Goal: Task Accomplishment & Management: Complete application form

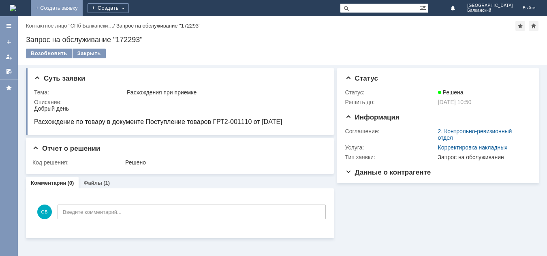
click at [83, 6] on link "+ Создать заявку" at bounding box center [57, 8] width 52 height 16
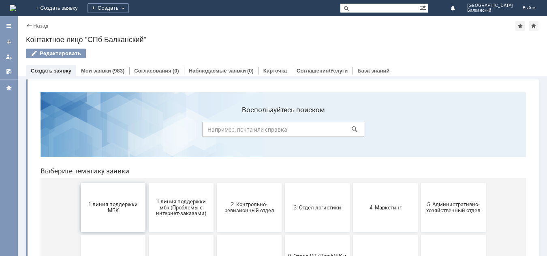
click at [108, 210] on span "1 линия поддержки МБК" at bounding box center [113, 207] width 60 height 12
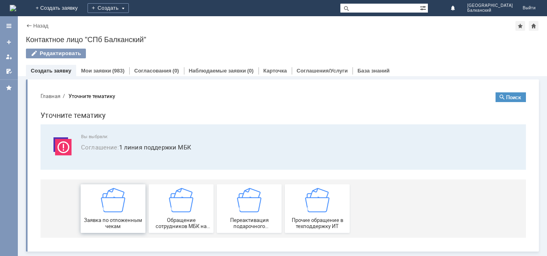
click at [108, 211] on img at bounding box center [113, 200] width 24 height 24
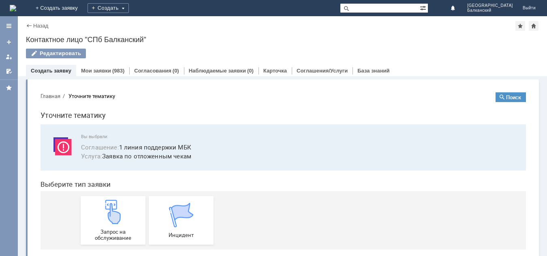
click at [108, 211] on img at bounding box center [113, 212] width 24 height 24
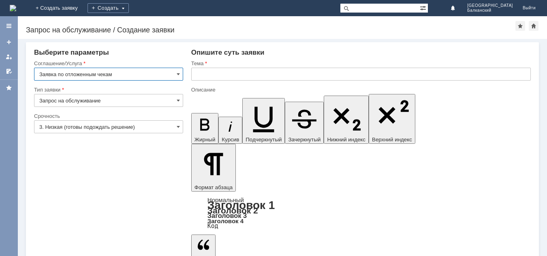
click at [201, 73] on input "text" at bounding box center [361, 74] width 340 height 13
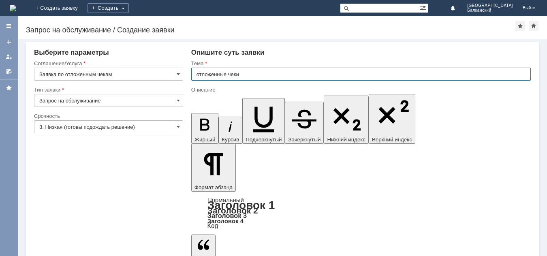
type input "отложенные чеки"
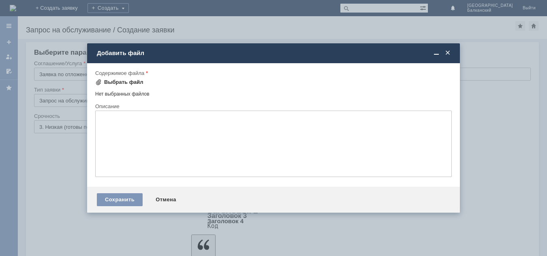
click at [100, 79] on span at bounding box center [98, 82] width 6 height 6
click at [126, 197] on div "Сохранить" at bounding box center [120, 199] width 46 height 13
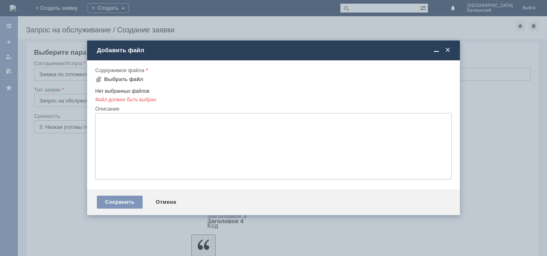
click at [447, 49] on span at bounding box center [448, 50] width 8 height 7
